Goal: Information Seeking & Learning: Learn about a topic

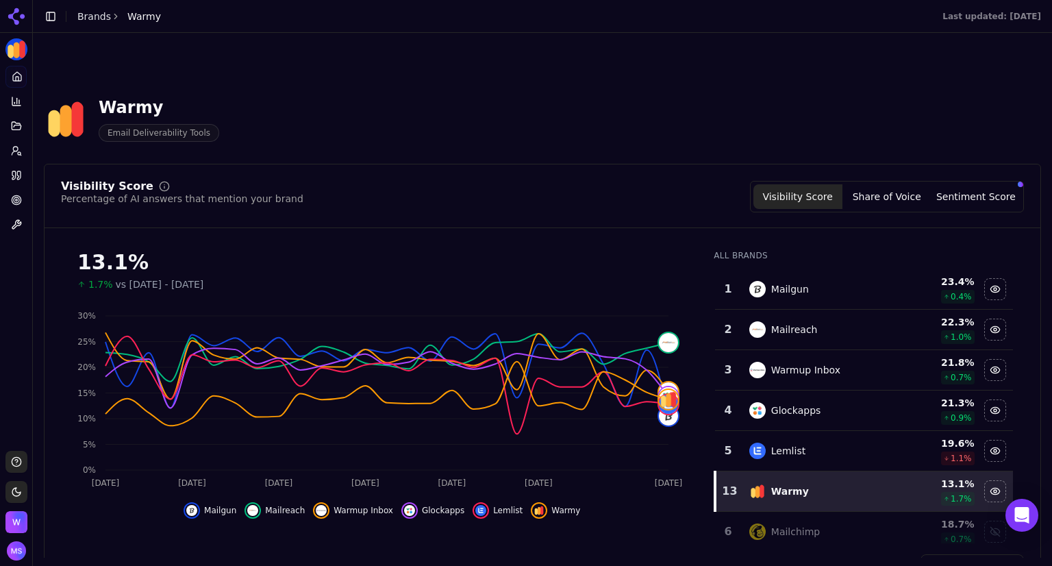
scroll to position [571, 0]
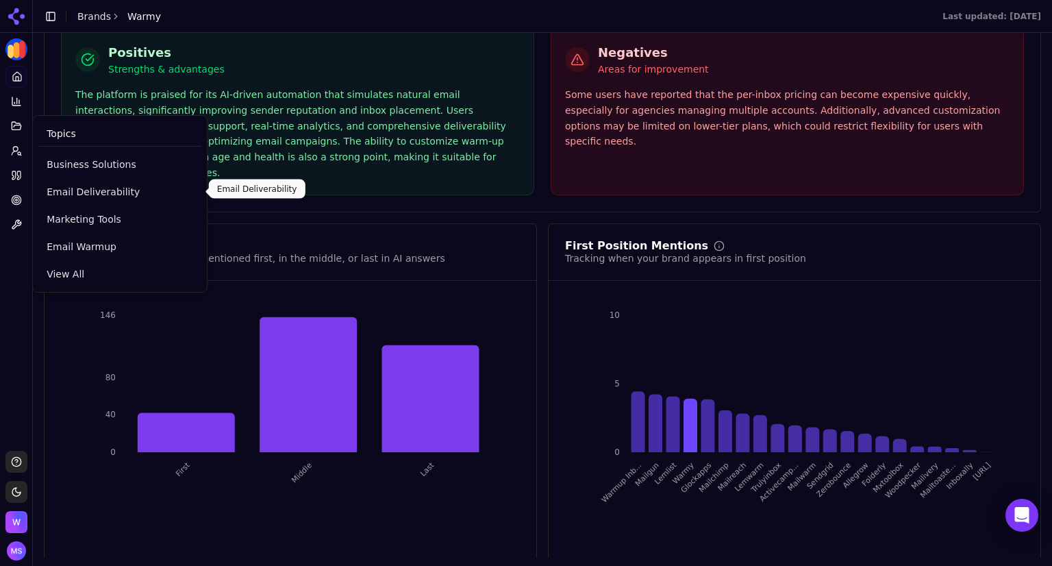
click at [99, 199] on link "Email Deliverability" at bounding box center [119, 191] width 163 height 25
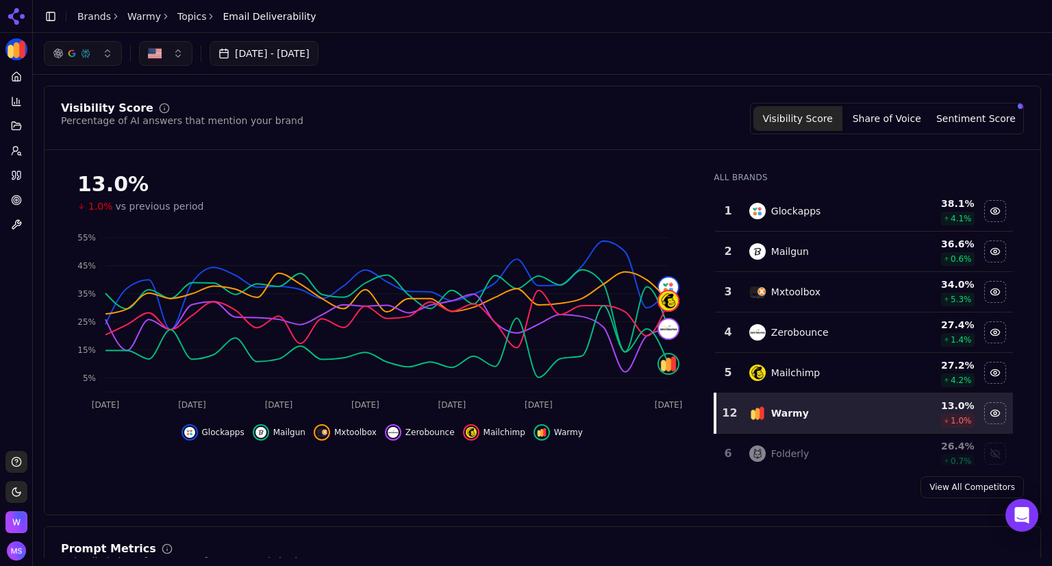
click at [173, 50] on button "button" at bounding box center [165, 53] width 53 height 25
type input "*"
click at [334, 86] on div "Visibility Score Percentage of AI answers that mention your brand Visibility Sc…" at bounding box center [542, 300] width 997 height 429
click at [104, 47] on button "button" at bounding box center [83, 53] width 78 height 25
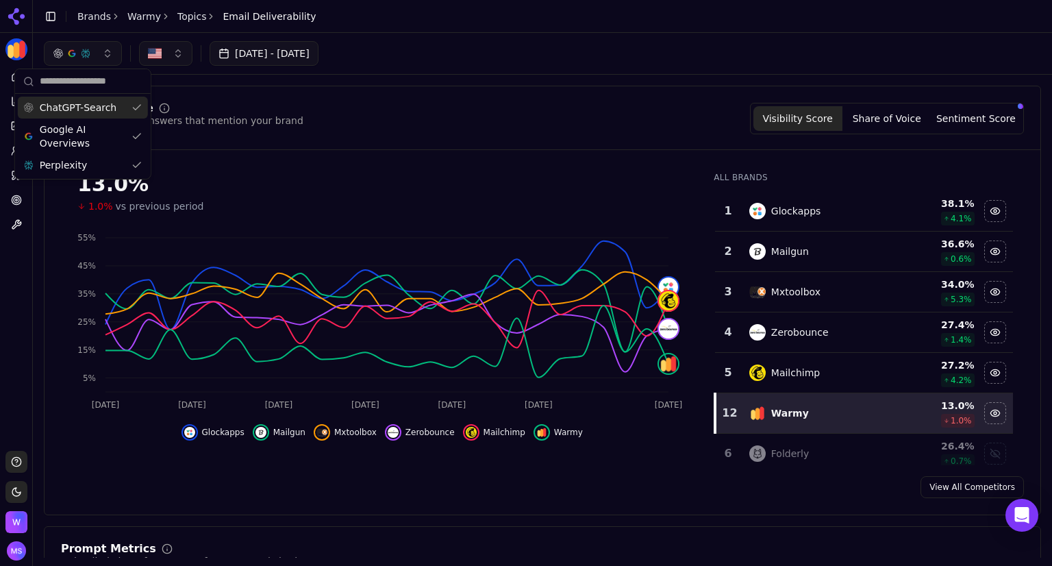
click at [277, 118] on div "Visibility Score Percentage of AI answers that mention your brand Visibility Sc…" at bounding box center [542, 119] width 963 height 32
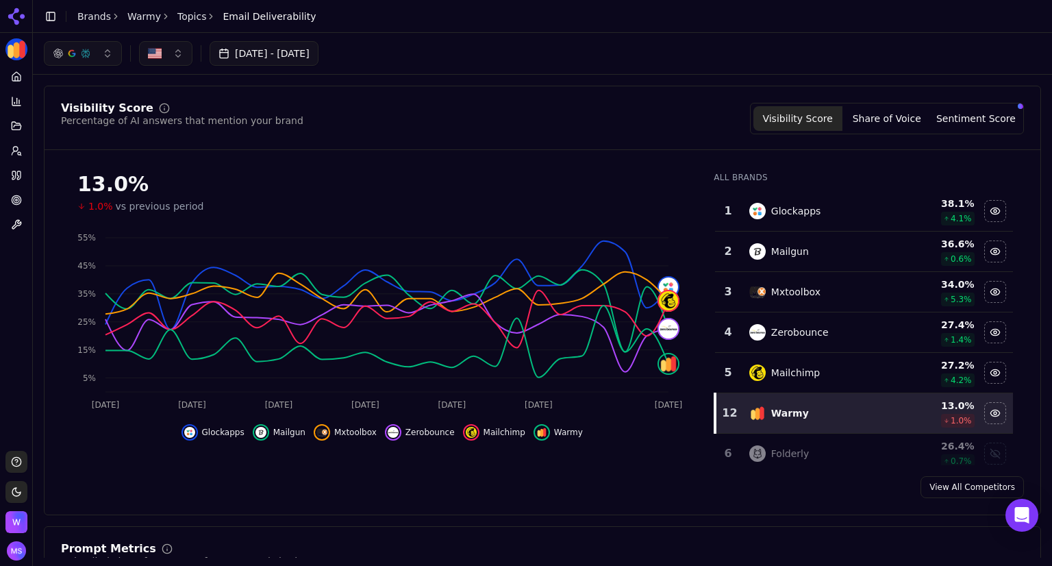
click at [871, 117] on button "Share of Voice" at bounding box center [886, 118] width 89 height 25
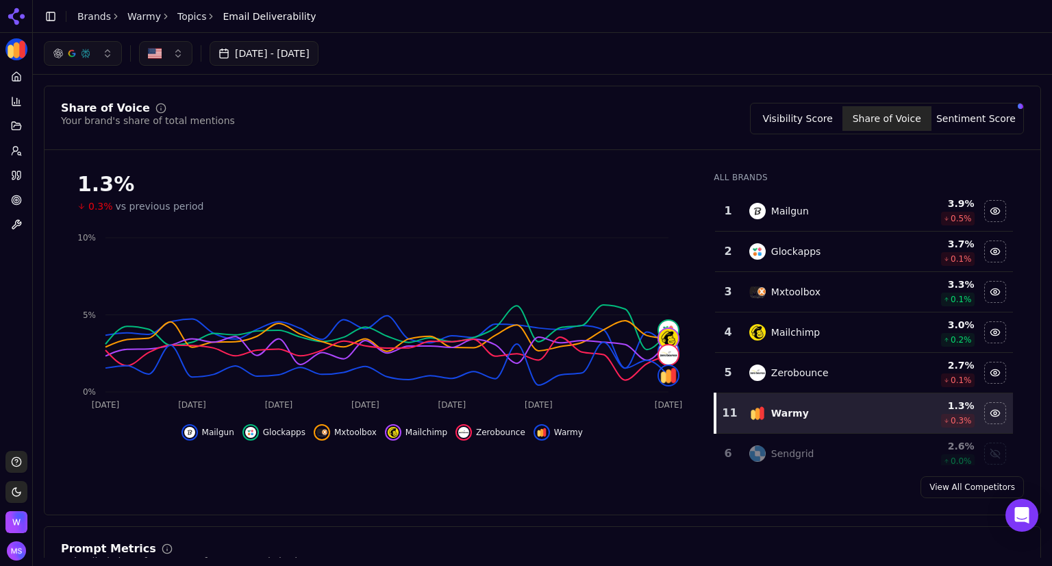
click at [967, 123] on button "Sentiment Score" at bounding box center [975, 118] width 89 height 25
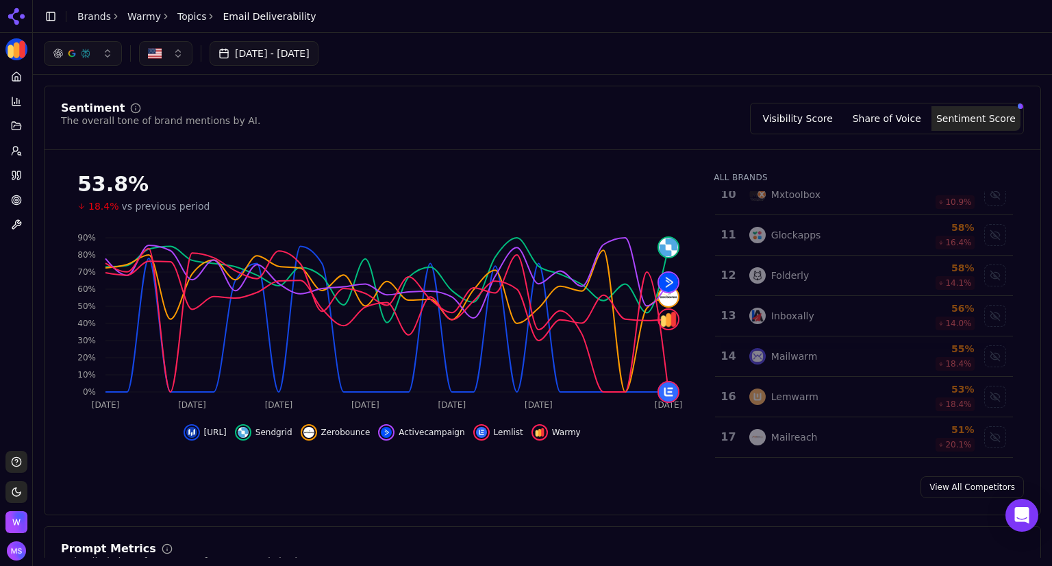
scroll to position [412, 0]
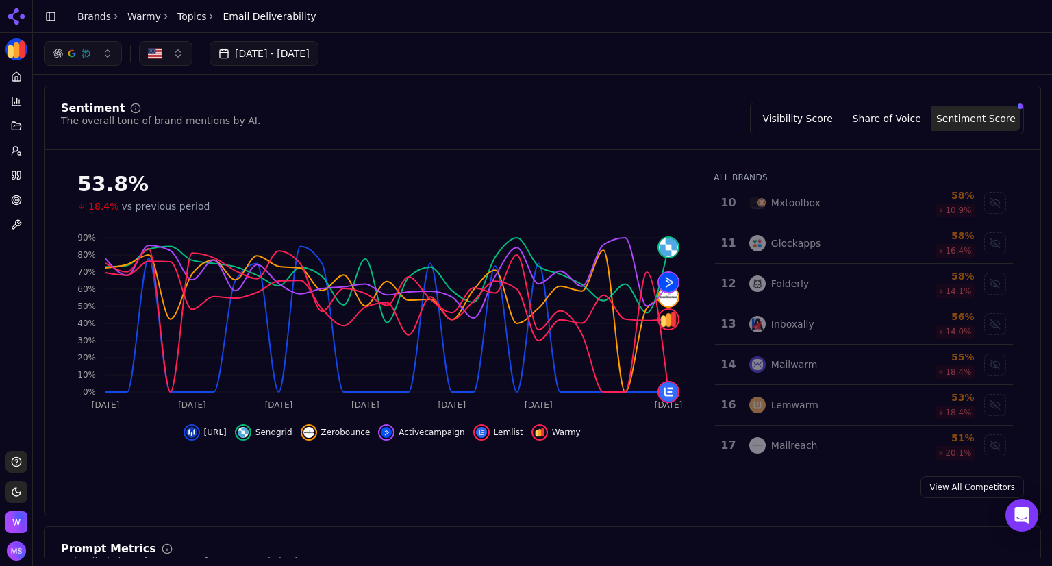
click at [810, 117] on button "Visibility Score" at bounding box center [797, 118] width 89 height 25
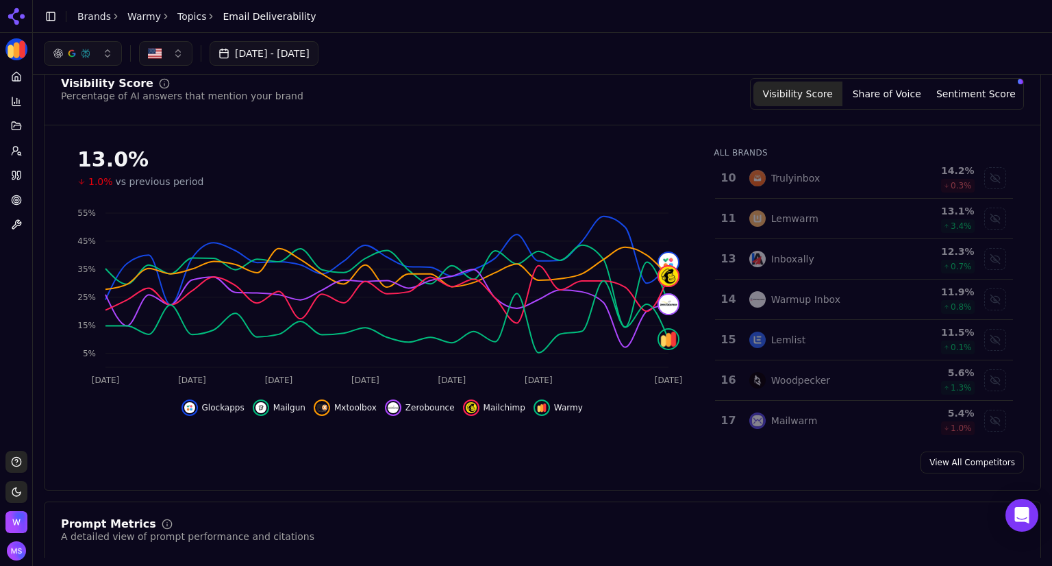
scroll to position [0, 0]
